Goal: Information Seeking & Learning: Learn about a topic

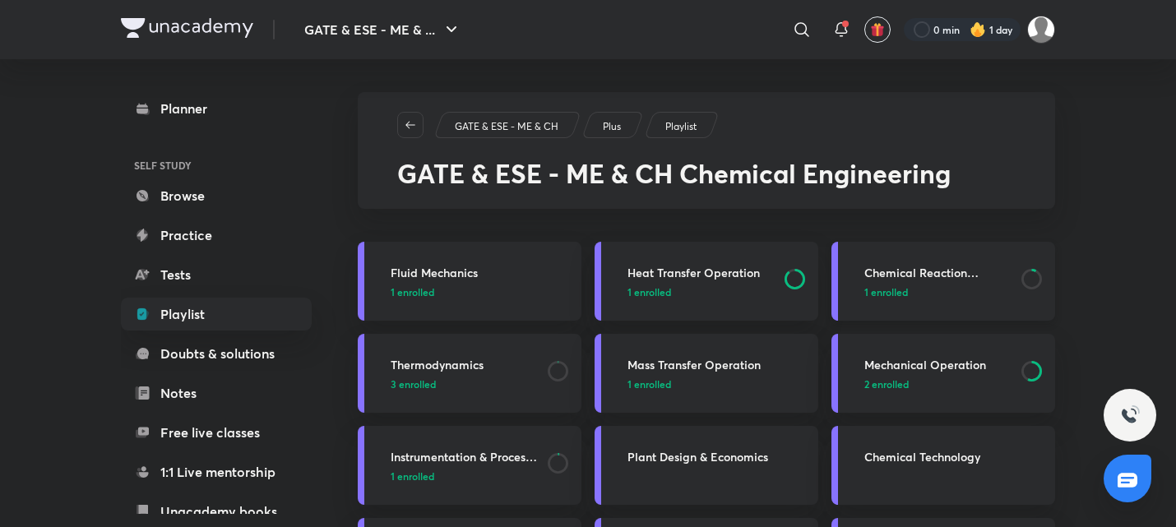
click at [925, 287] on p "1 enrolled" at bounding box center [938, 292] width 147 height 15
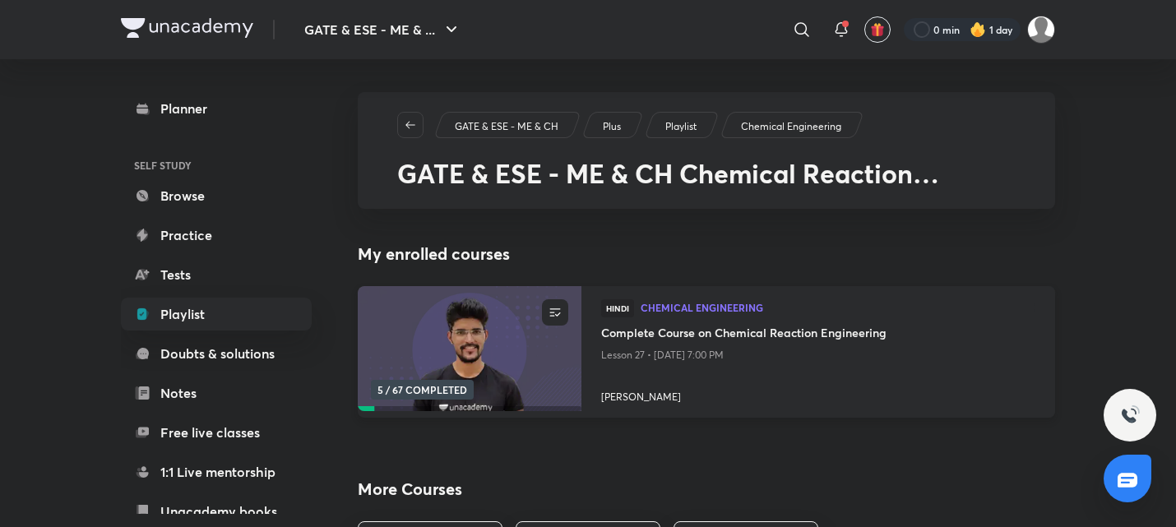
click at [647, 330] on h4 "Complete Course on Chemical Reaction Engineering" at bounding box center [818, 334] width 434 height 21
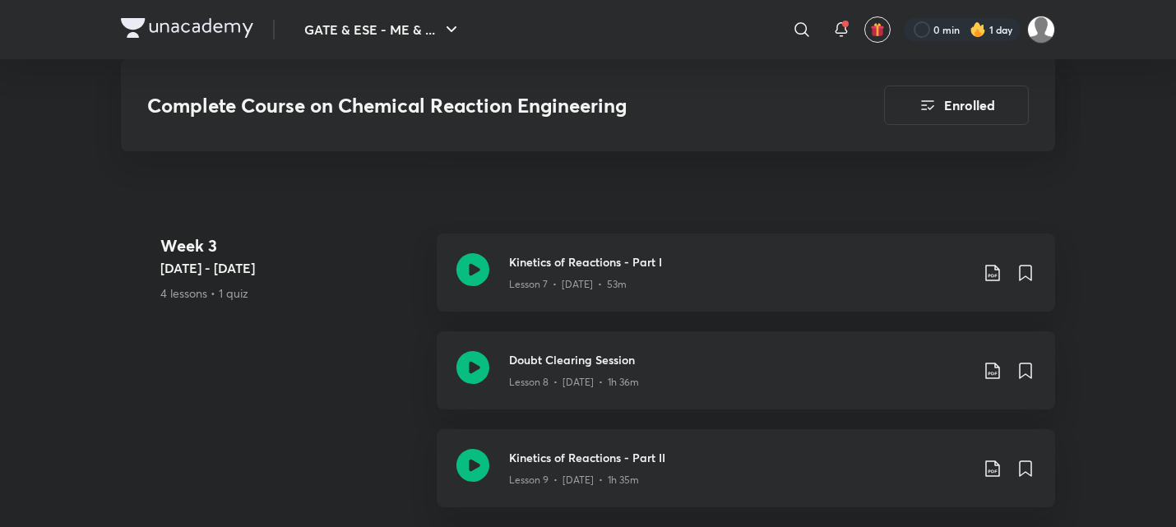
scroll to position [1565, 0]
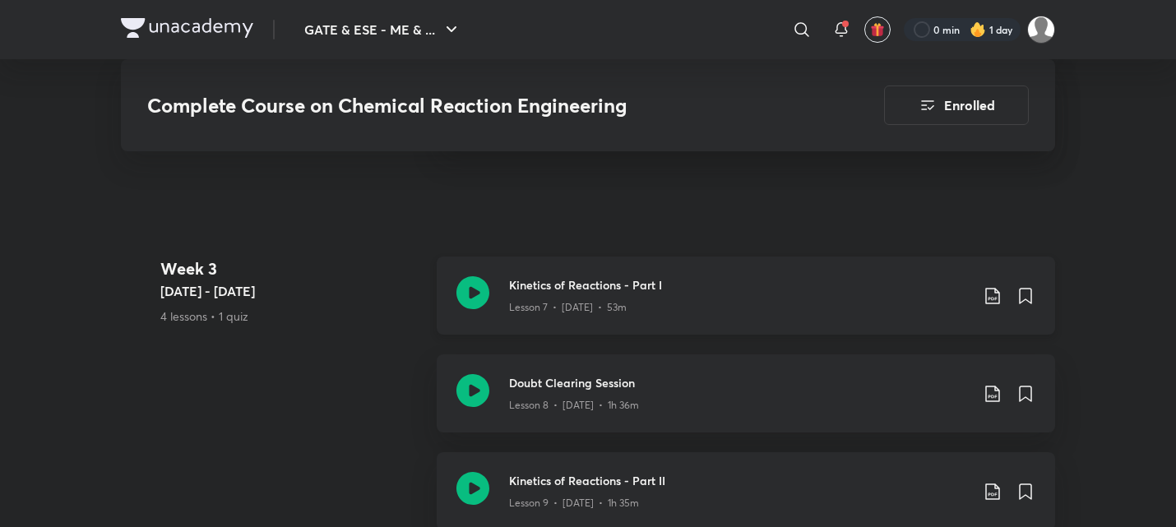
click at [476, 295] on icon at bounding box center [473, 292] width 33 height 33
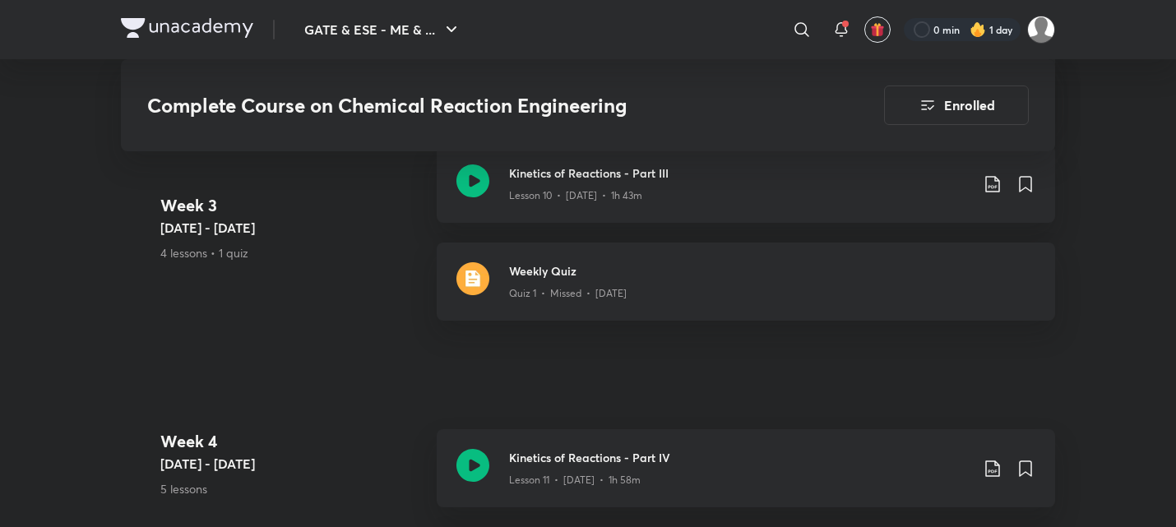
scroll to position [1972, 0]
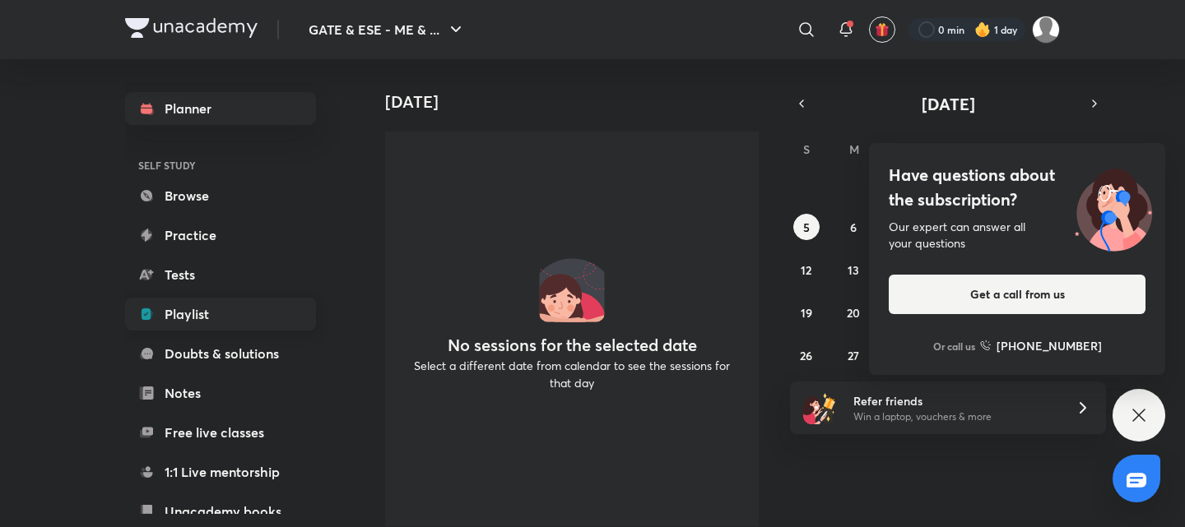
click at [192, 313] on link "Playlist" at bounding box center [220, 314] width 191 height 33
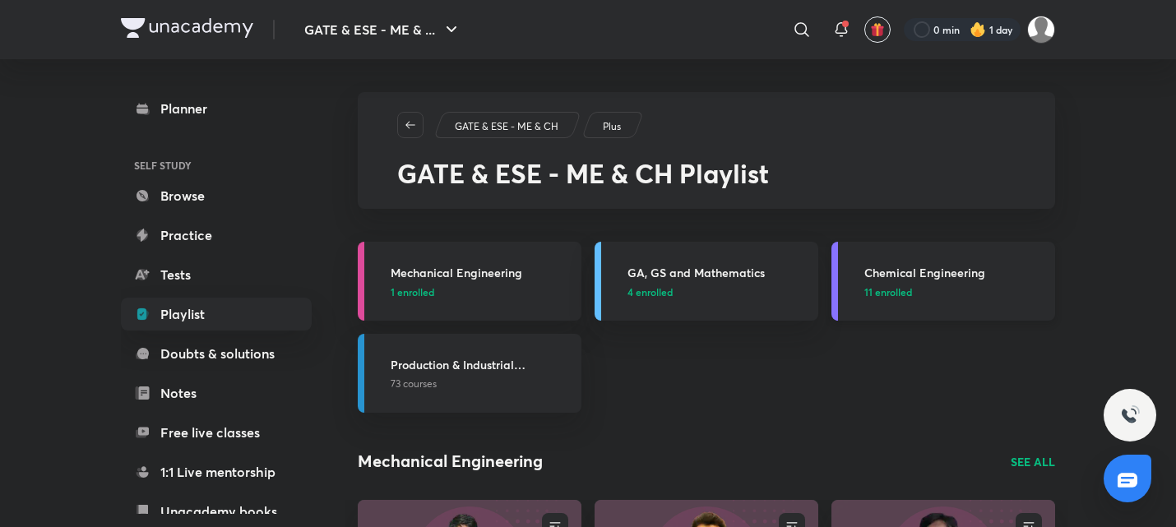
click at [935, 274] on h3 "Chemical Engineering" at bounding box center [955, 272] width 181 height 17
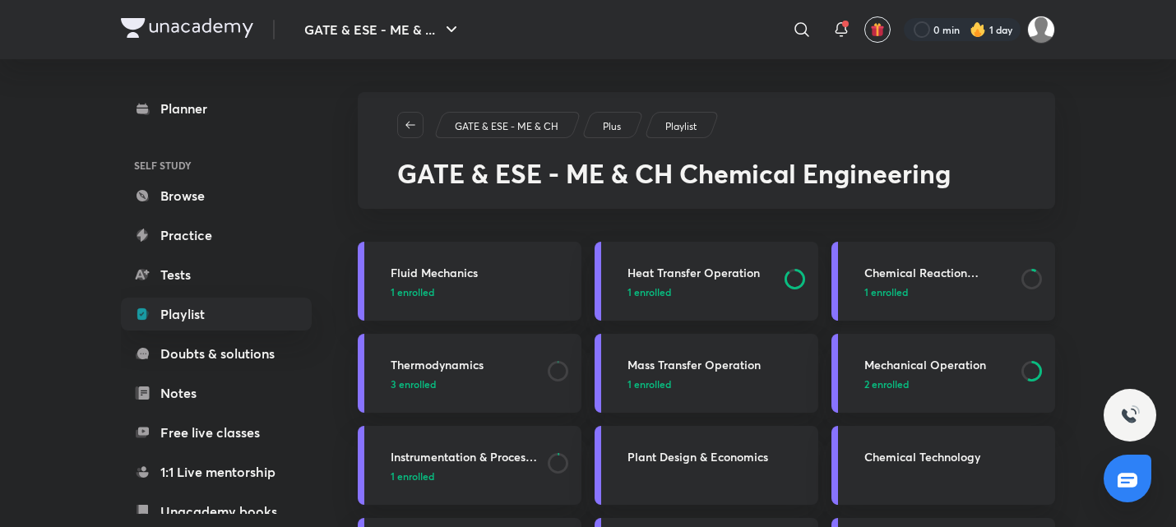
click at [932, 305] on link "Chemical Reaction Engineering 1 enrolled" at bounding box center [944, 281] width 224 height 79
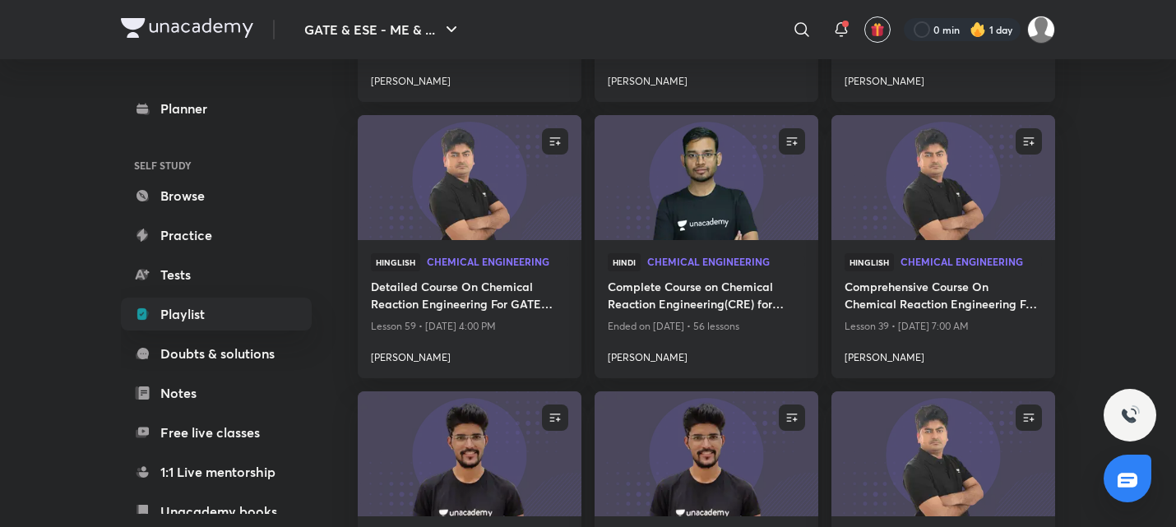
scroll to position [742, 0]
